Goal: Transaction & Acquisition: Purchase product/service

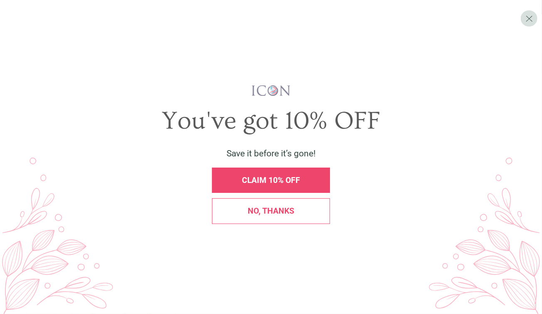
click at [249, 216] on div "No, thanks" at bounding box center [271, 211] width 118 height 25
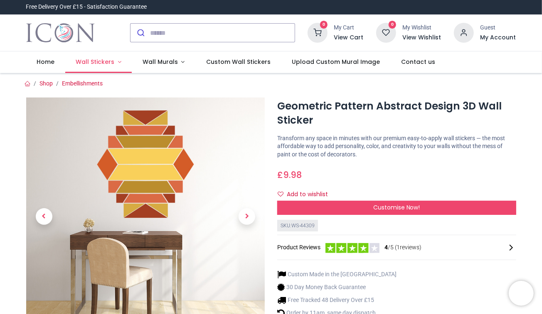
click at [77, 59] on span "Wall Stickers" at bounding box center [95, 62] width 39 height 8
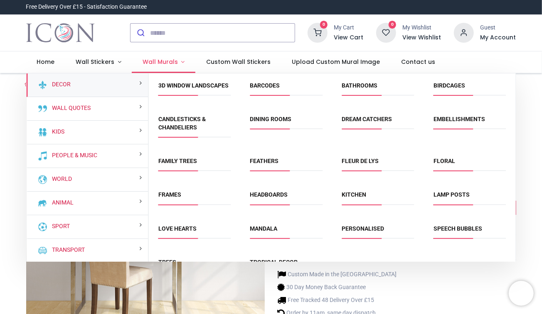
click at [142, 58] on span "Wall Murals" at bounding box center [159, 62] width 35 height 8
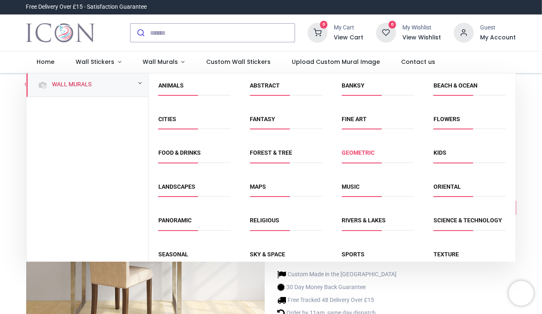
click at [360, 150] on link "Geometric" at bounding box center [357, 153] width 33 height 7
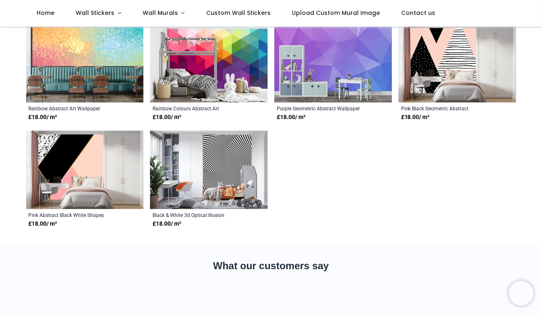
scroll to position [82, 0]
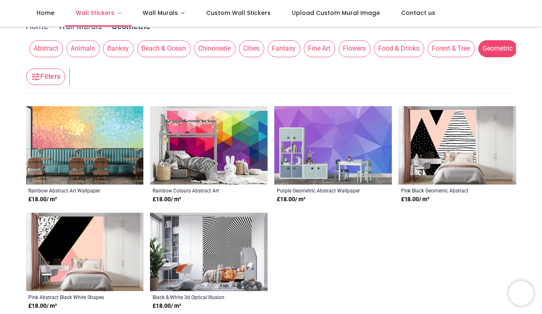
click at [96, 15] on link "Wall Stickers" at bounding box center [98, 13] width 67 height 27
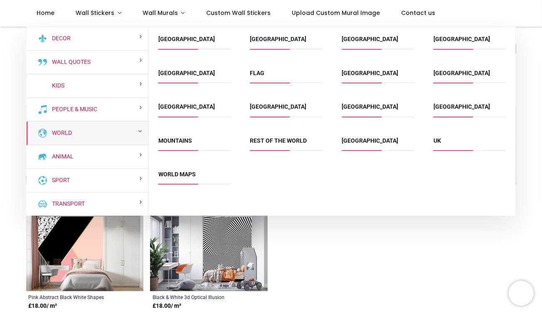
scroll to position [31, 0]
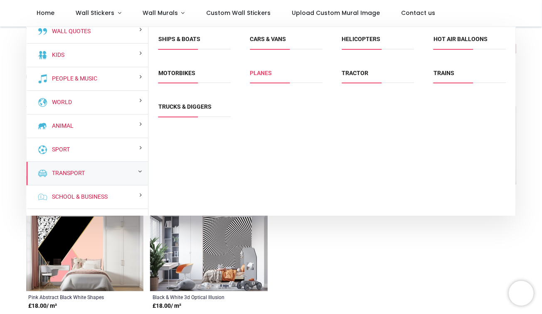
click at [255, 70] on link "Planes" at bounding box center [261, 73] width 22 height 7
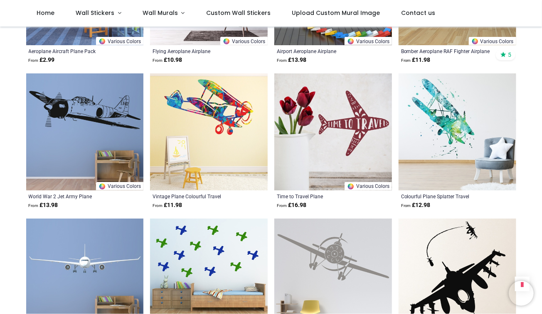
scroll to position [821, 0]
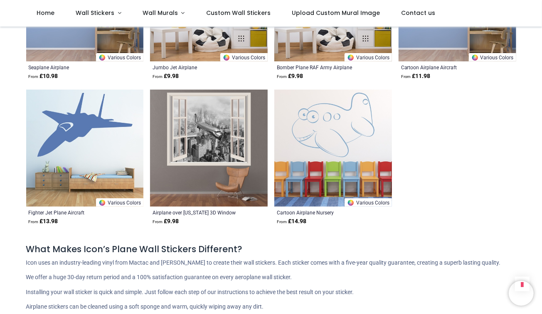
scroll to position [2010, 0]
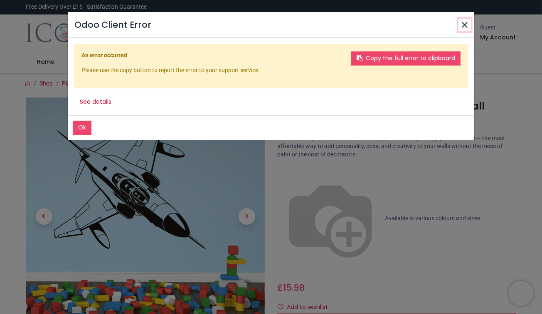
click at [468, 22] on button "Close" at bounding box center [464, 25] width 12 height 12
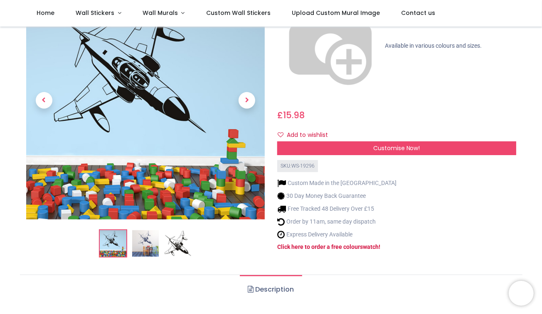
scroll to position [41, 0]
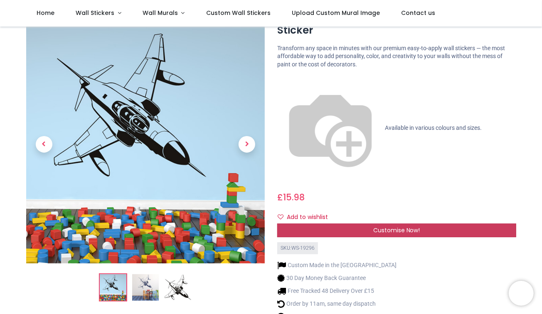
click at [375, 224] on div "Customise Now!" at bounding box center [396, 231] width 239 height 14
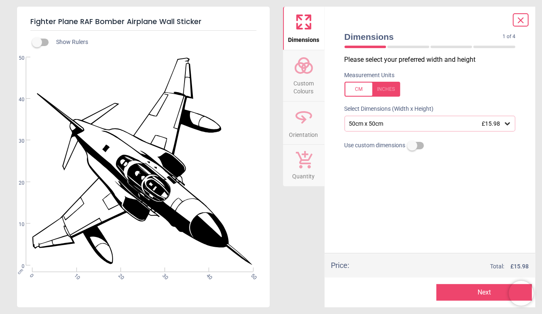
click at [396, 120] on div "50cm x 50cm £15.98" at bounding box center [425, 123] width 155 height 7
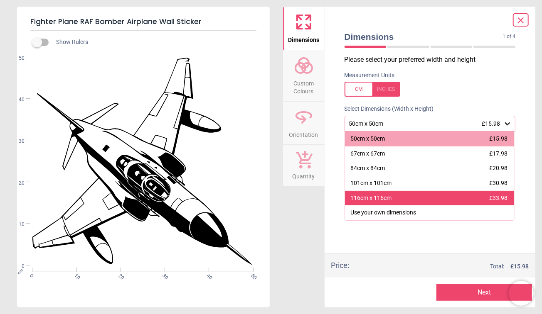
click at [404, 191] on div "116cm x 116cm £33.98" at bounding box center [429, 198] width 169 height 15
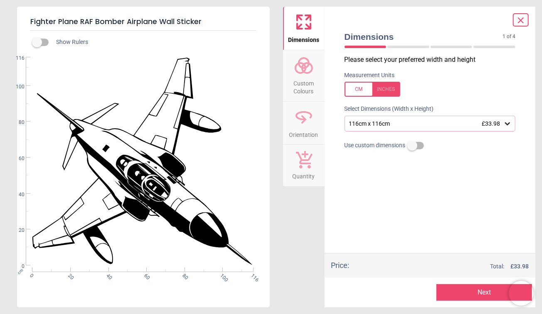
click at [412, 146] on label at bounding box center [412, 146] width 0 height 0
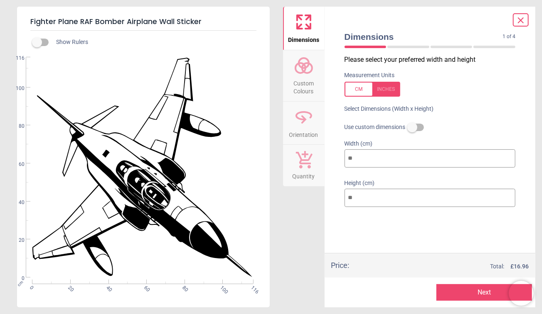
click at [412, 127] on label at bounding box center [412, 127] width 0 height 0
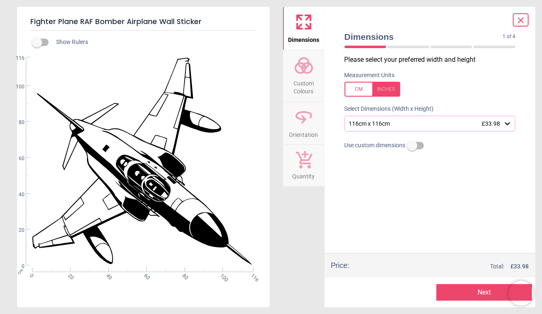
click at [299, 72] on circle at bounding box center [300, 68] width 10 height 10
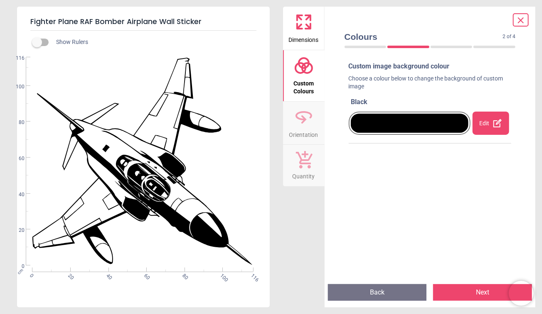
click at [309, 112] on icon at bounding box center [304, 117] width 20 height 20
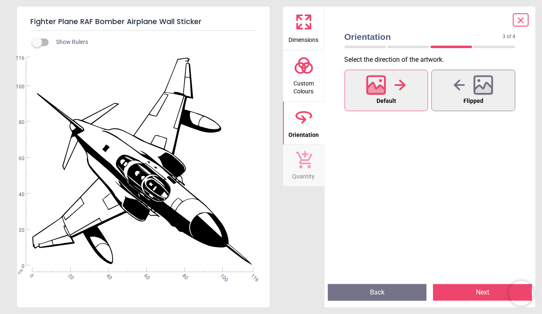
click at [317, 151] on button "Quantity" at bounding box center [304, 166] width 42 height 42
